Goal: Task Accomplishment & Management: Use online tool/utility

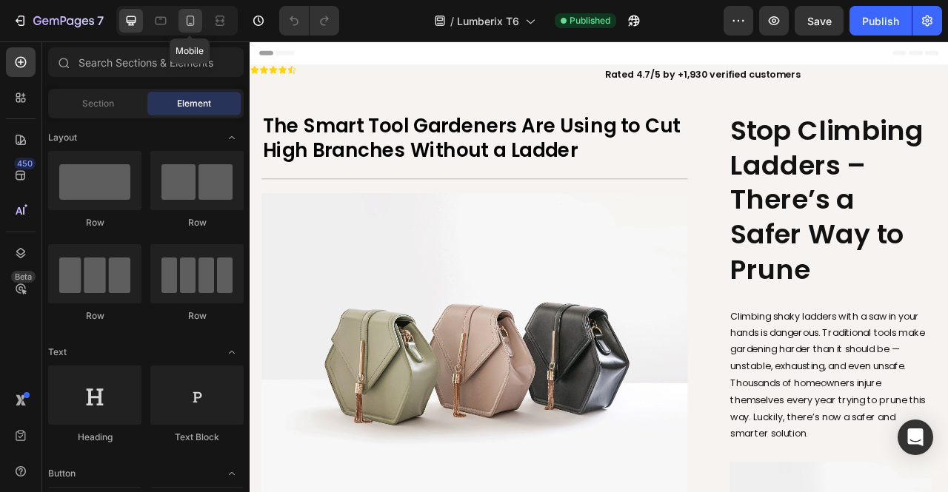
click at [183, 14] on icon at bounding box center [190, 20] width 15 height 15
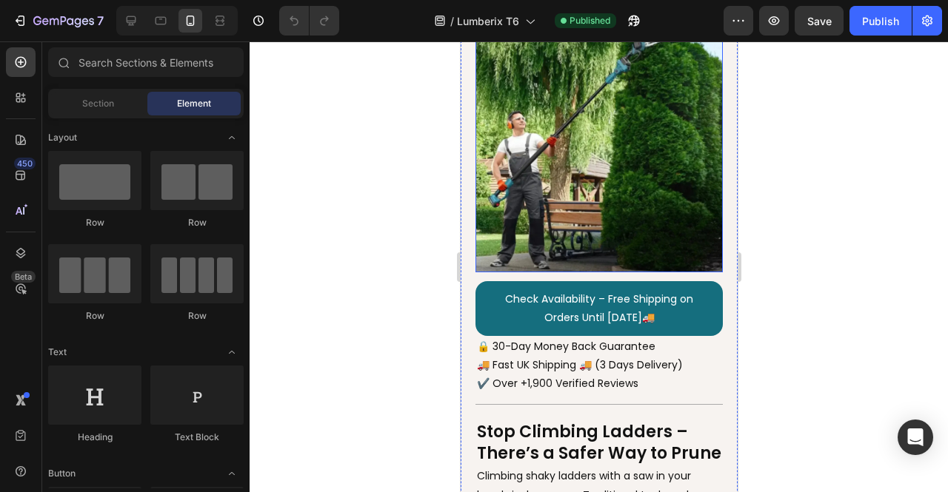
scroll to position [222, 0]
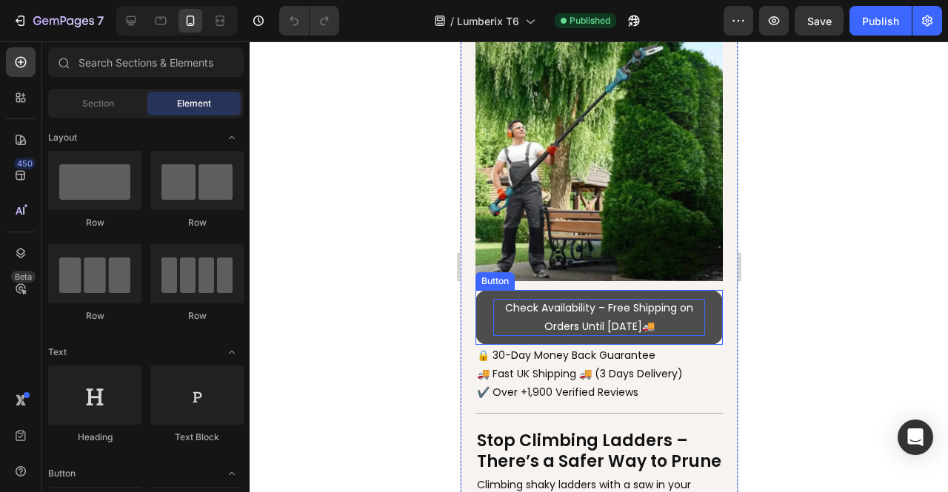
click at [646, 313] on p "Check Availability – Free Shipping on Orders Until [DATE]🚚" at bounding box center [598, 317] width 212 height 37
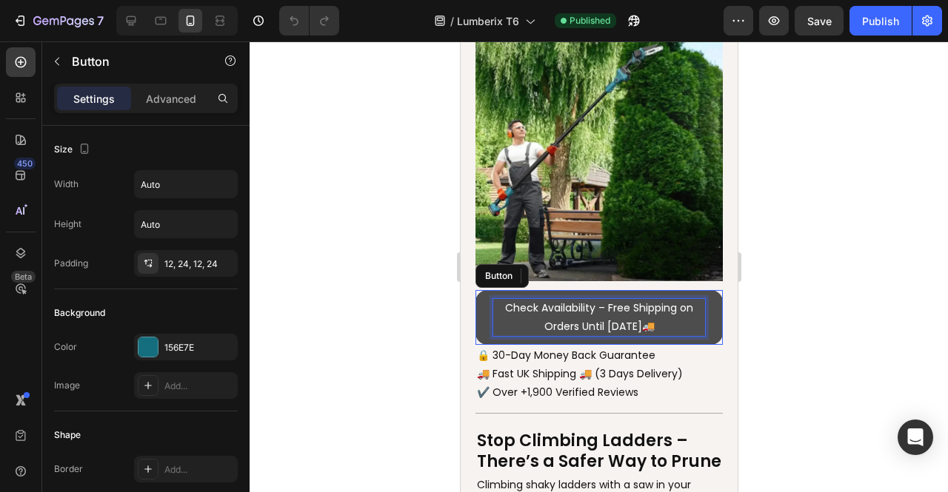
click at [650, 315] on p "Check Availability – Free Shipping on Orders Until [DATE]🚚" at bounding box center [598, 317] width 212 height 37
click at [648, 314] on p "Check Availability – Free Shipping on Orders Until [DATE]🚚" at bounding box center [598, 317] width 212 height 37
click at [755, 275] on div at bounding box center [599, 266] width 698 height 451
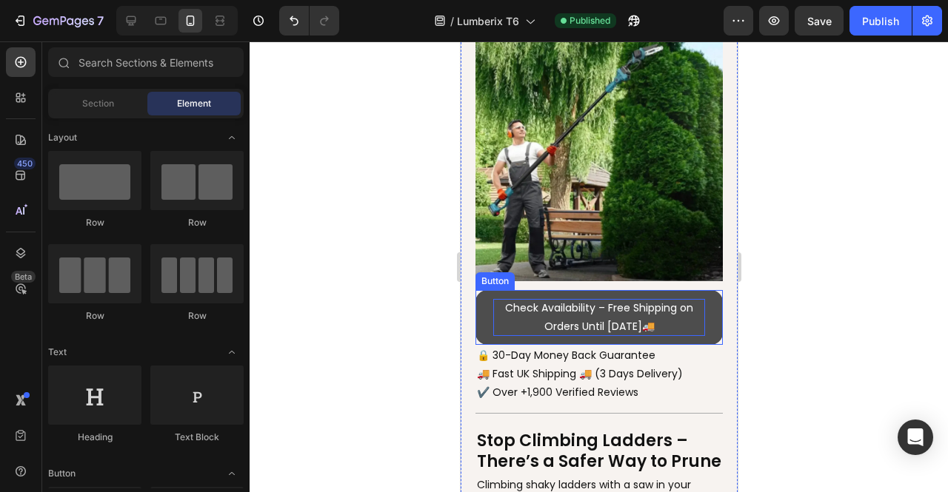
click at [595, 303] on p "Check Availability – Free Shipping on Orders Until [DATE]🚚" at bounding box center [598, 317] width 212 height 37
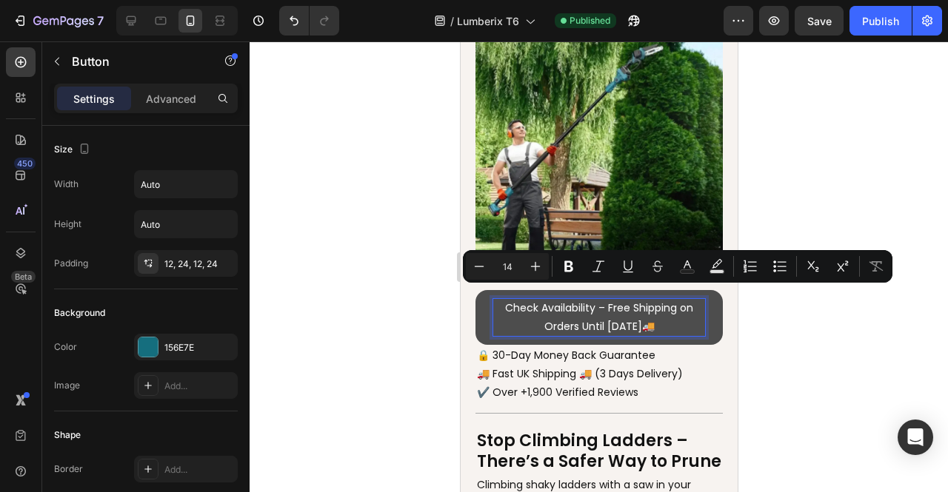
copy p "Check Availability – Free Shipping on Orders Until [DATE]🚚"
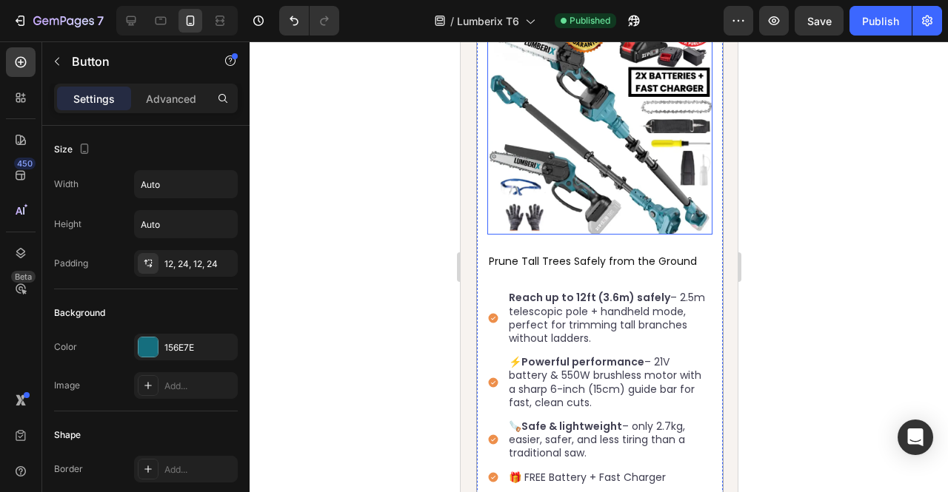
scroll to position [2596, 0]
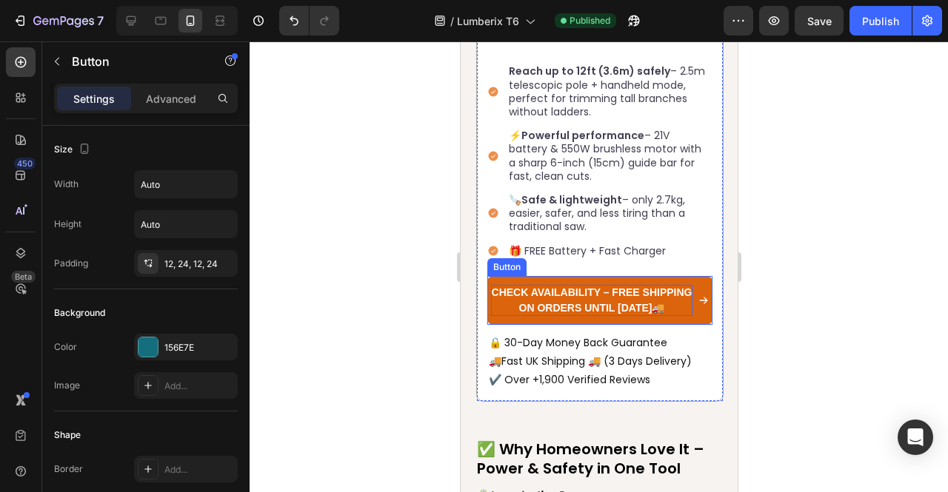
click at [625, 285] on p "Check Availability – Free Shipping on Orders Until [DATE]🚚" at bounding box center [590, 300] width 201 height 31
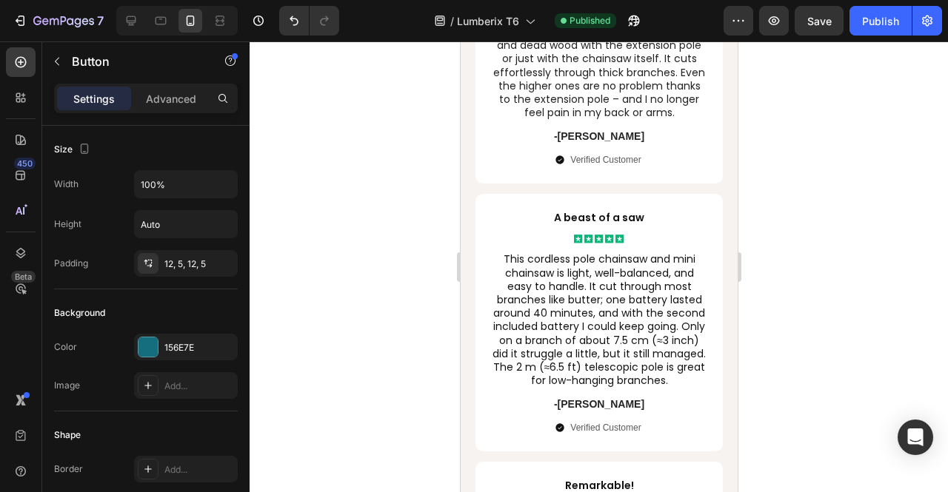
scroll to position [3998, 0]
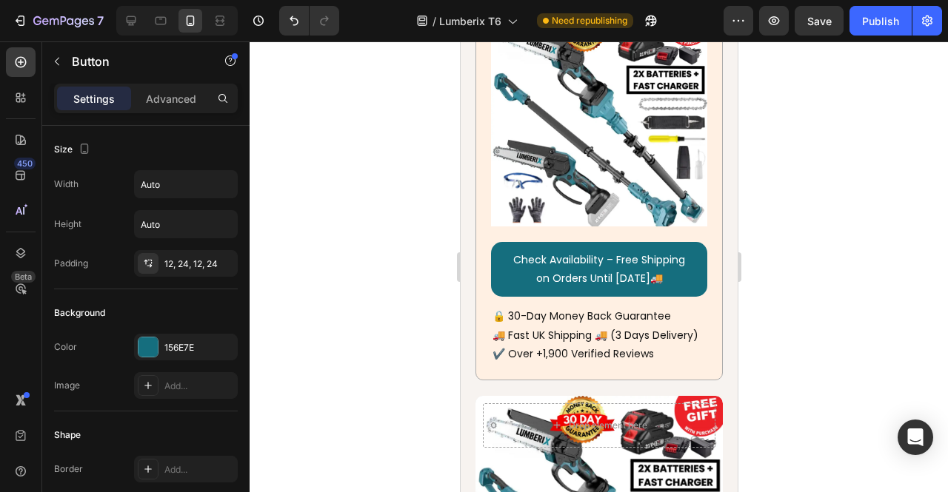
scroll to position [6146, 0]
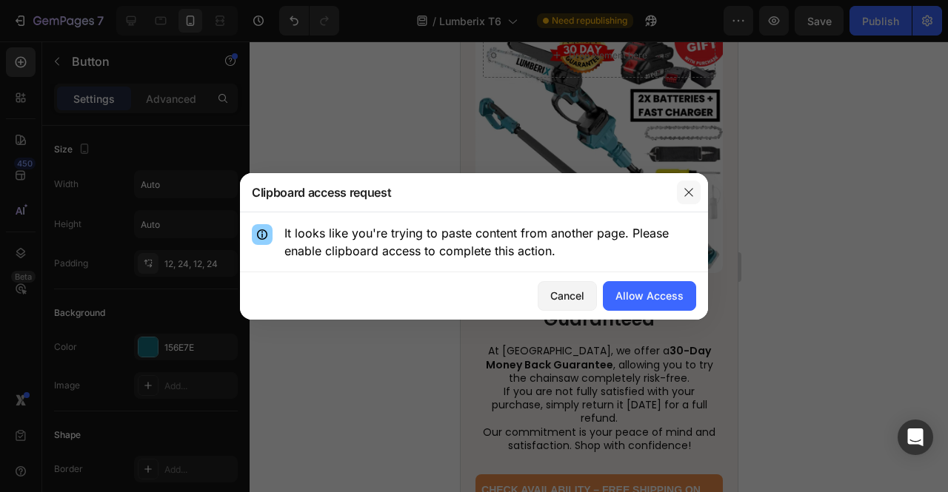
click at [684, 193] on icon "button" at bounding box center [689, 193] width 12 height 12
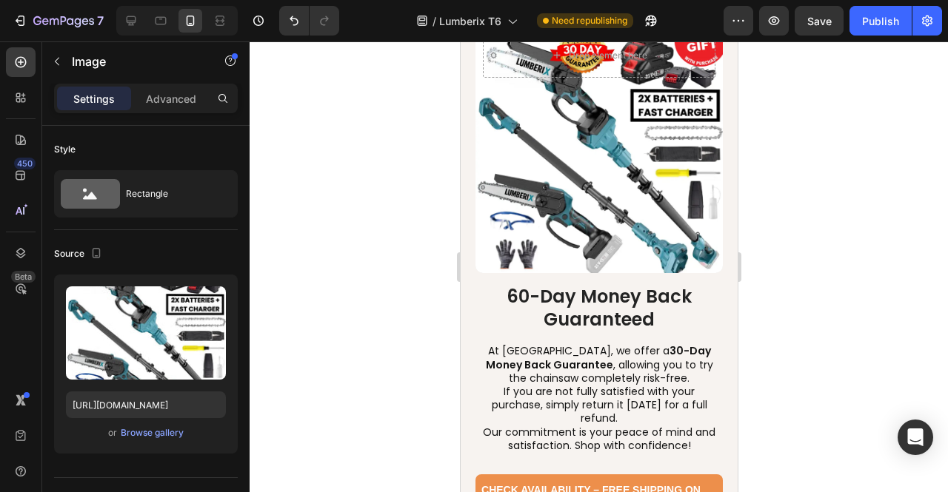
click at [155, 405] on input "[URL][DOMAIN_NAME]" at bounding box center [146, 405] width 160 height 27
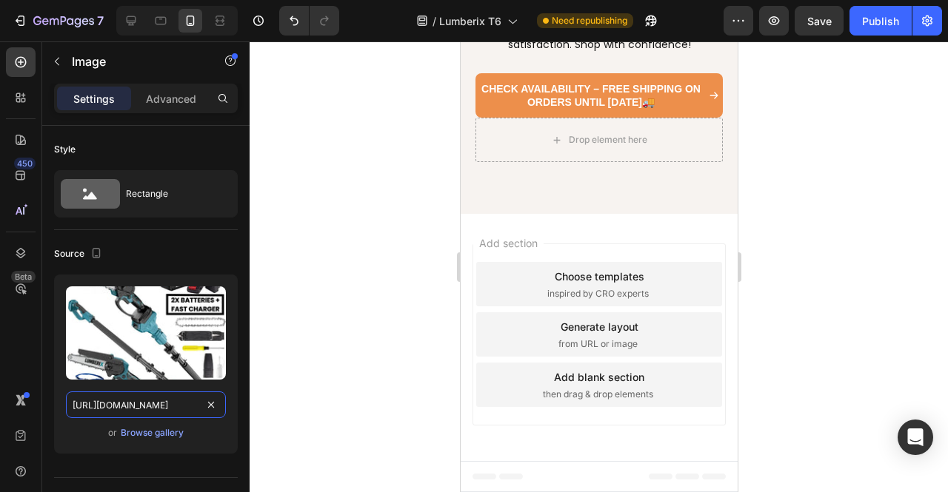
scroll to position [6738, 0]
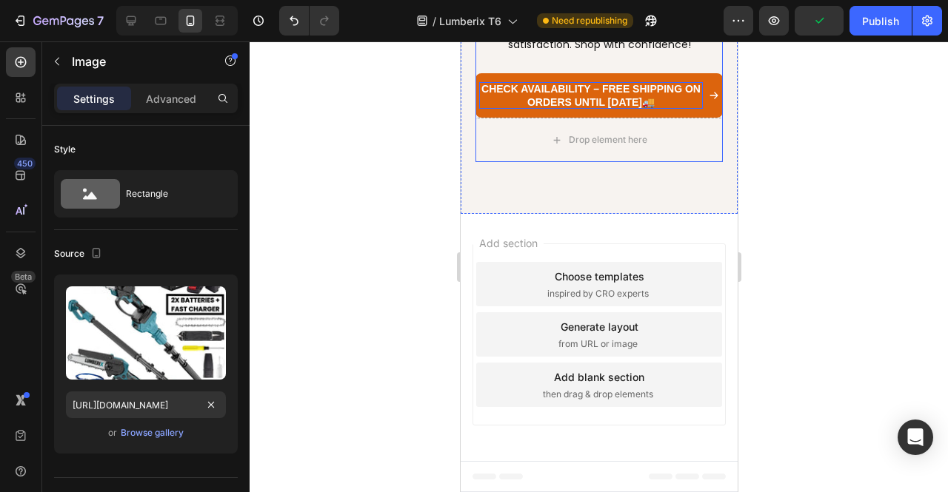
click at [557, 118] on link "Check Availability – Free Shipping on Orders Until [DATE]🚚" at bounding box center [598, 95] width 247 height 44
click at [552, 109] on p "Check Availability – Free Shipping on Orders Until [DATE]🚚" at bounding box center [590, 95] width 224 height 27
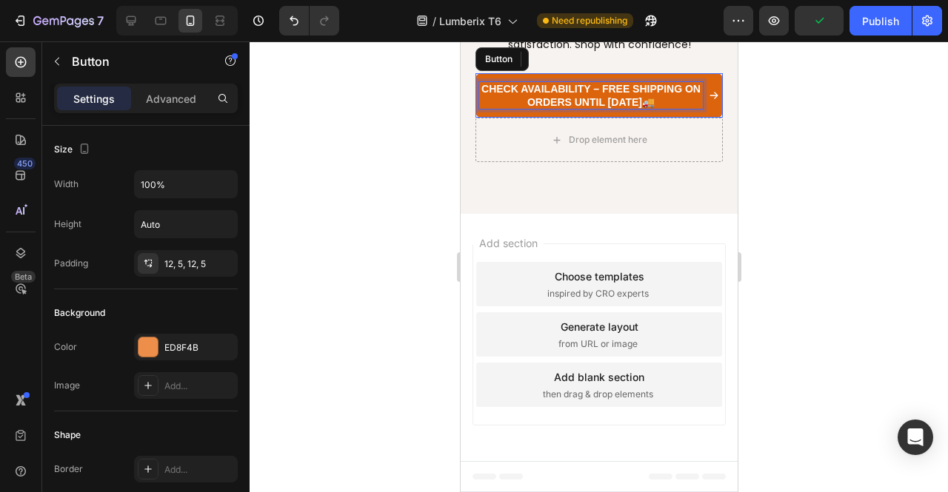
click at [552, 109] on p "Check Availability – Free Shipping on Orders Until [DATE]🚚" at bounding box center [590, 95] width 224 height 27
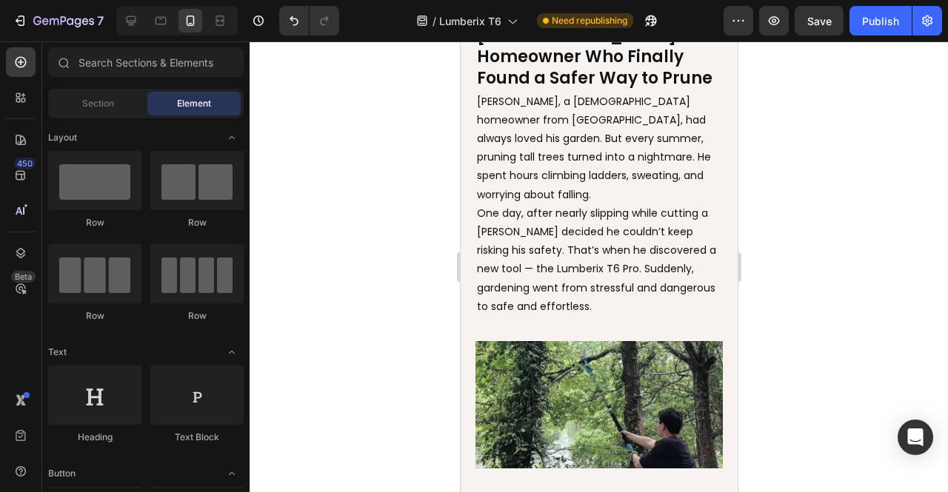
scroll to position [1087, 0]
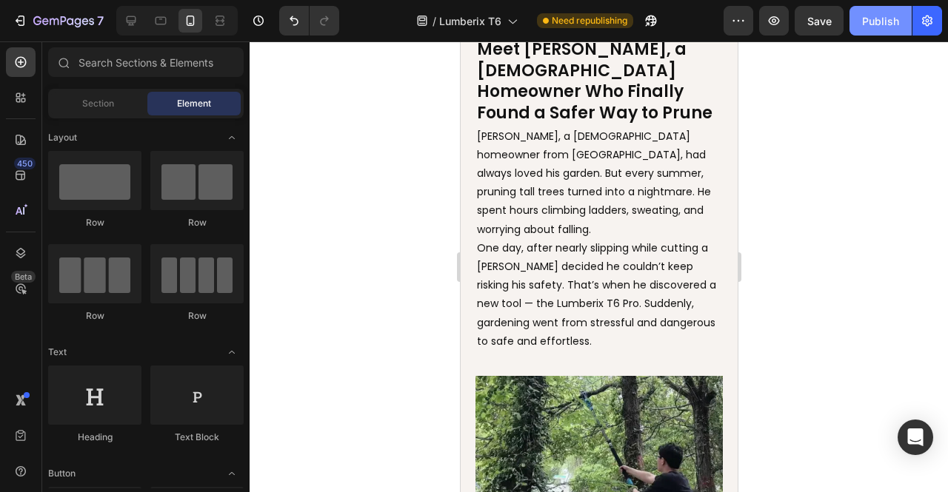
click at [872, 27] on div "Publish" at bounding box center [880, 21] width 37 height 16
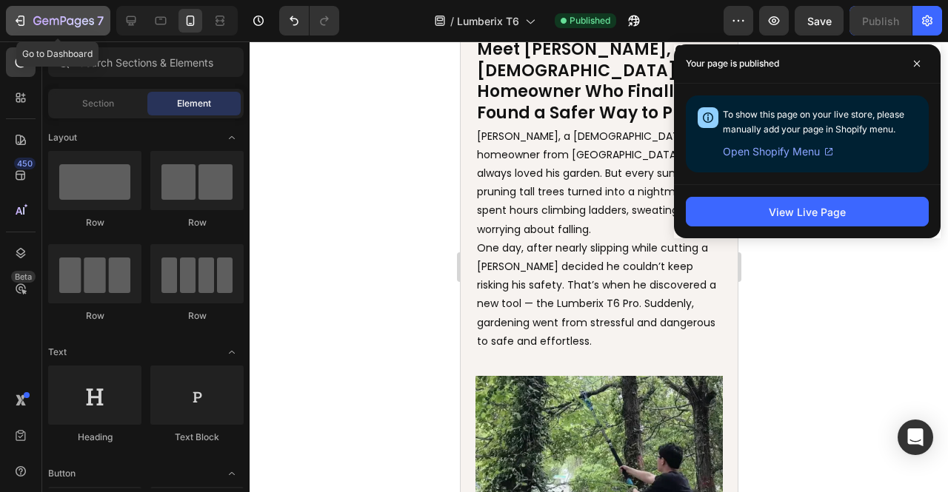
click at [14, 18] on icon "button" at bounding box center [20, 20] width 15 height 15
